Goal: Transaction & Acquisition: Purchase product/service

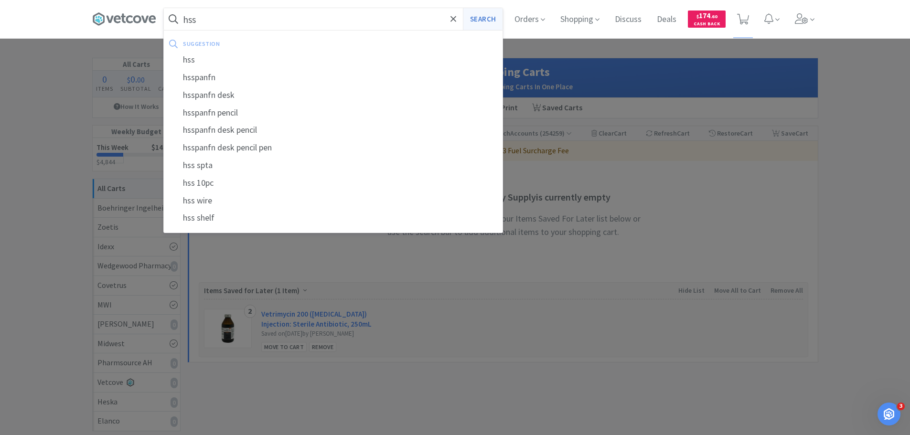
type input "hss"
click at [478, 17] on button "Search" at bounding box center [483, 19] width 40 height 22
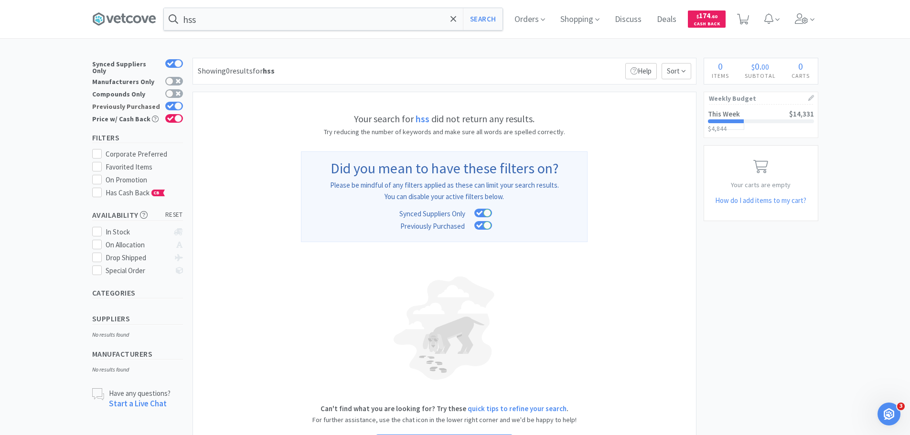
click at [178, 102] on div at bounding box center [178, 106] width 8 height 8
checkbox input "false"
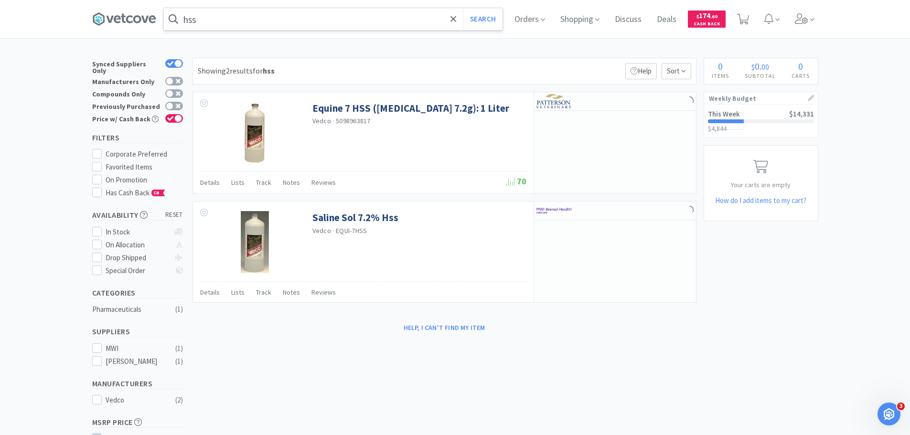
click at [232, 20] on input "hss" at bounding box center [333, 19] width 339 height 22
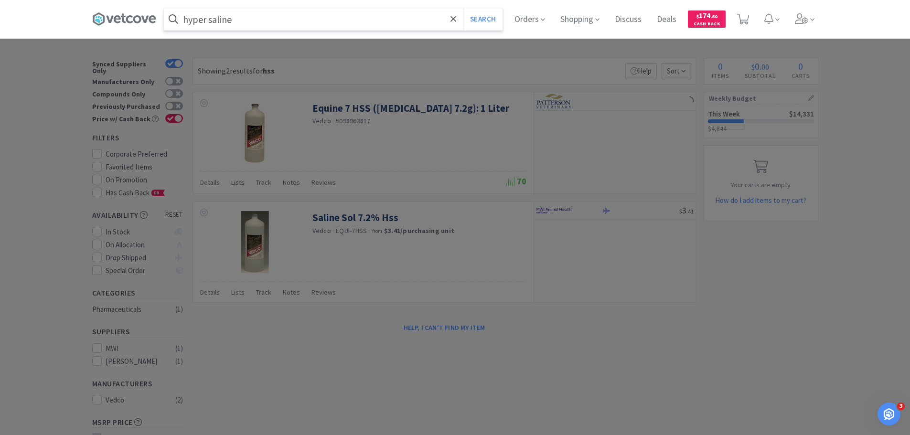
type input "hyper saline"
click at [463, 8] on button "Search" at bounding box center [483, 19] width 40 height 22
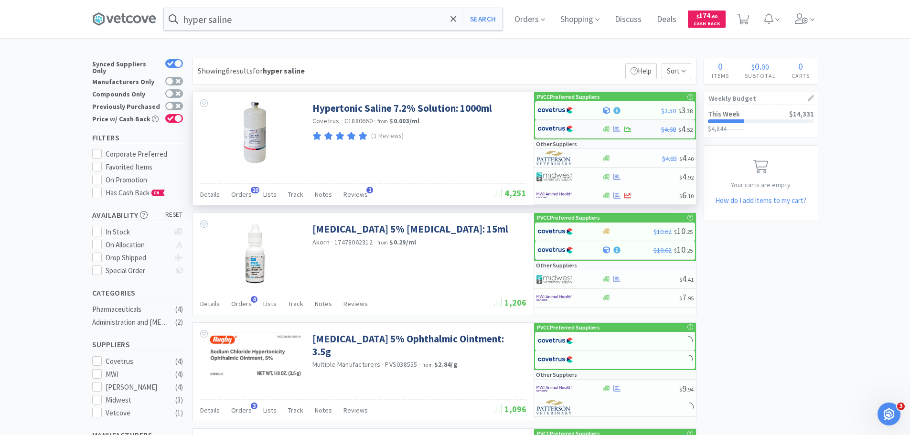
click at [577, 125] on div at bounding box center [563, 129] width 53 height 16
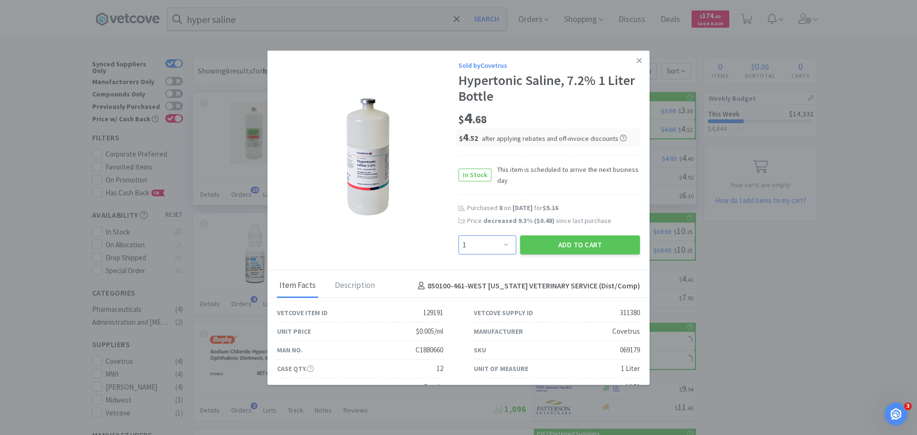
click at [482, 243] on select "Enter Quantity 1 2 3 4 5 6 7 8 9 10 11 12 13 14 15 16 17 18 19 20 Enter Quantity" at bounding box center [487, 244] width 58 height 19
select select "12"
click at [458, 235] on select "Enter Quantity 1 2 3 4 5 6 7 8 9 10 11 12 13 14 15 16 17 18 19 20 Enter Quantity" at bounding box center [487, 244] width 58 height 19
click at [539, 249] on button "Add to Cart" at bounding box center [580, 244] width 120 height 19
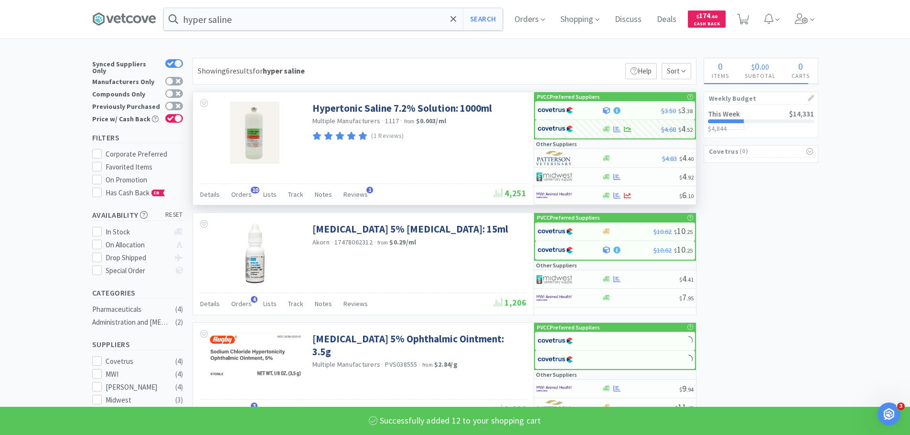
select select "12"
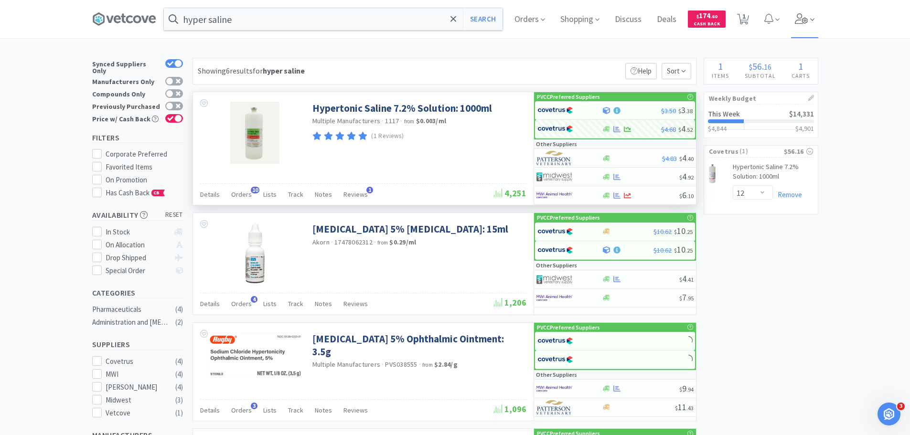
click at [802, 13] on icon at bounding box center [801, 18] width 13 height 11
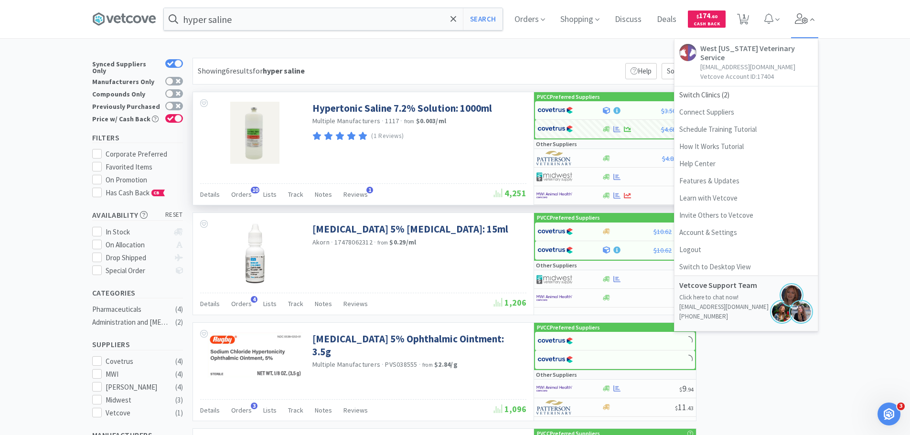
click at [802, 13] on icon at bounding box center [801, 18] width 13 height 11
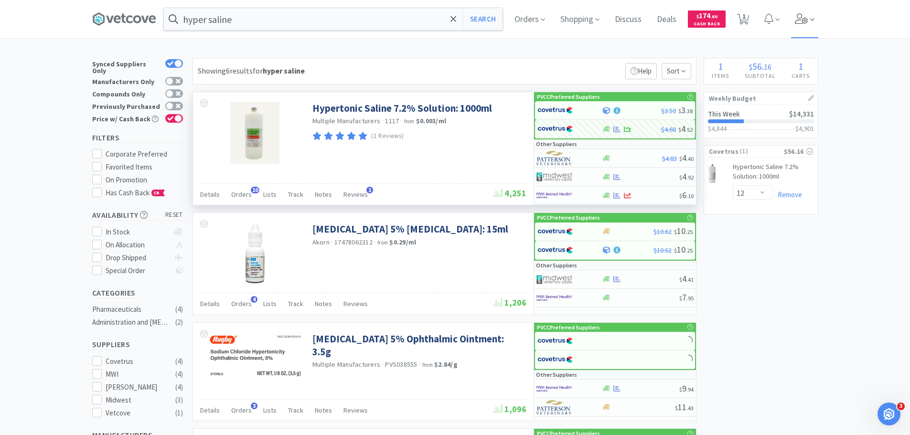
click at [802, 13] on icon at bounding box center [801, 18] width 13 height 11
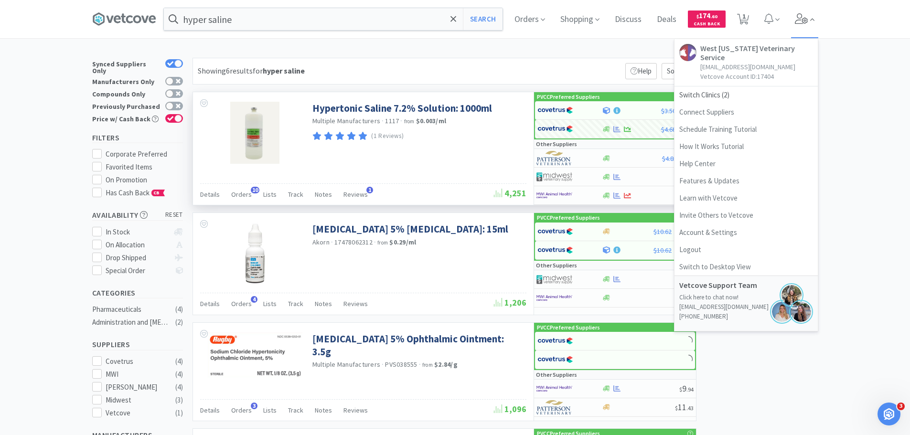
click at [802, 13] on icon at bounding box center [801, 18] width 13 height 11
